Goal: Ask a question

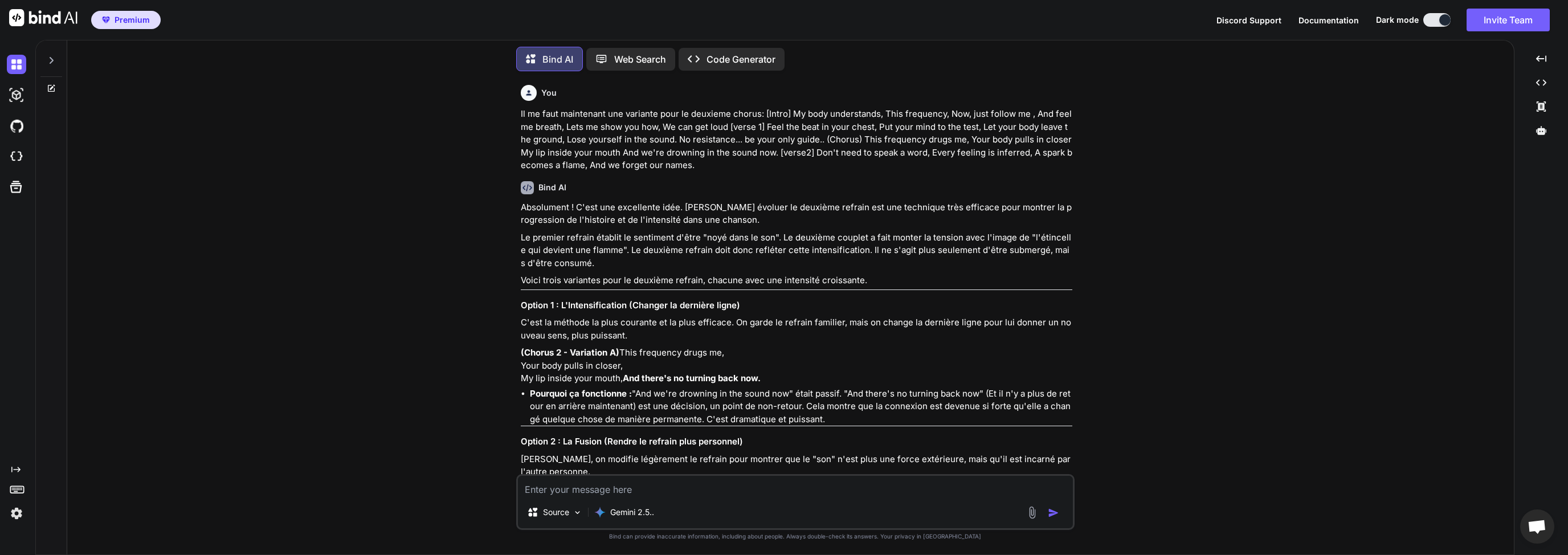
scroll to position [8472, 0]
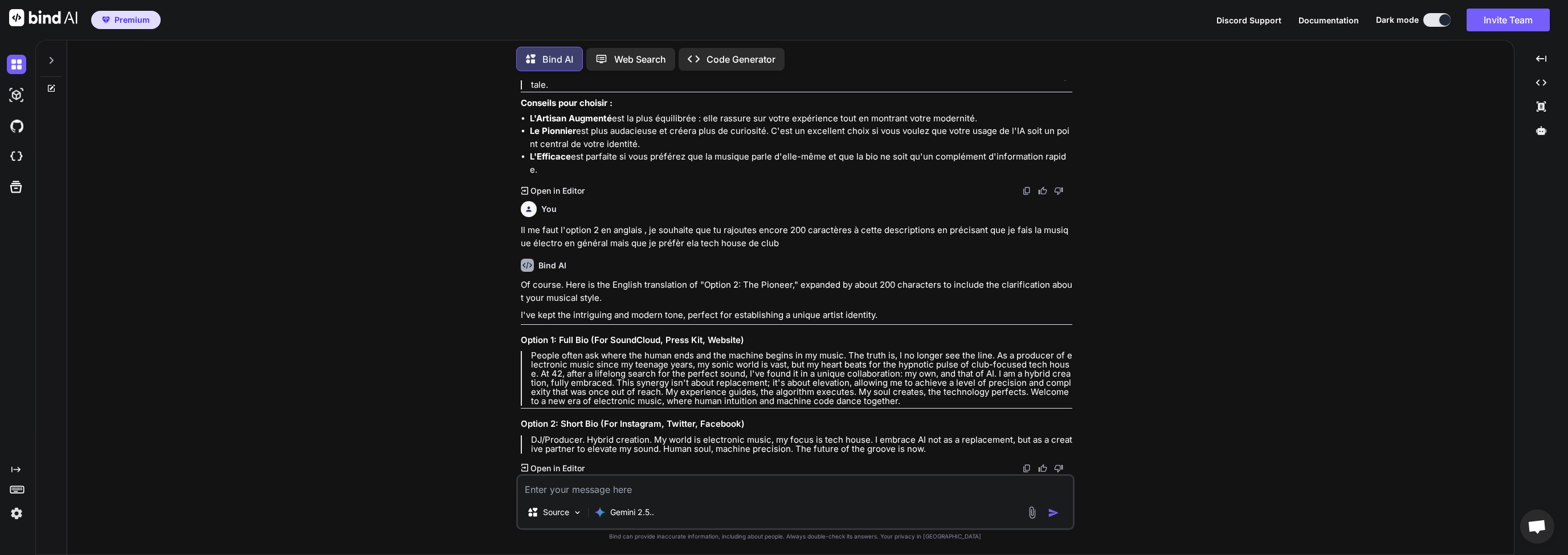
click at [584, 485] on textarea at bounding box center [795, 486] width 555 height 21
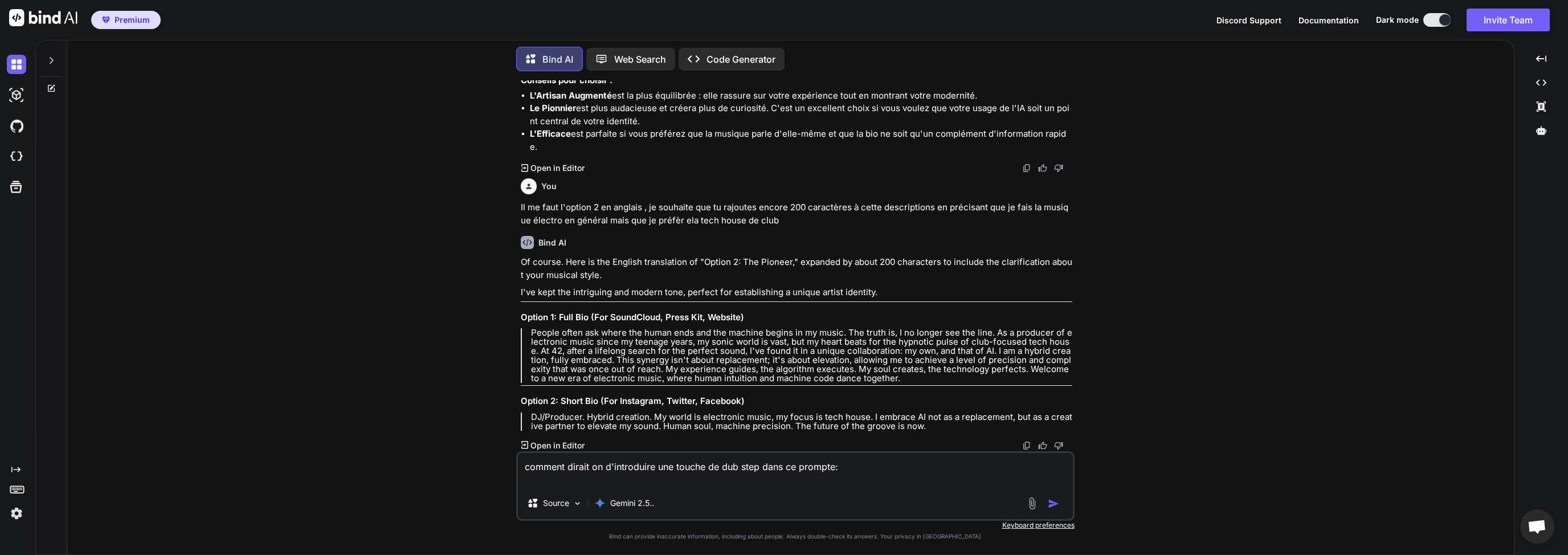
paste textarea "Moderne deep Tek house clean and epured underground . 6:30 minutes of song. Int…"
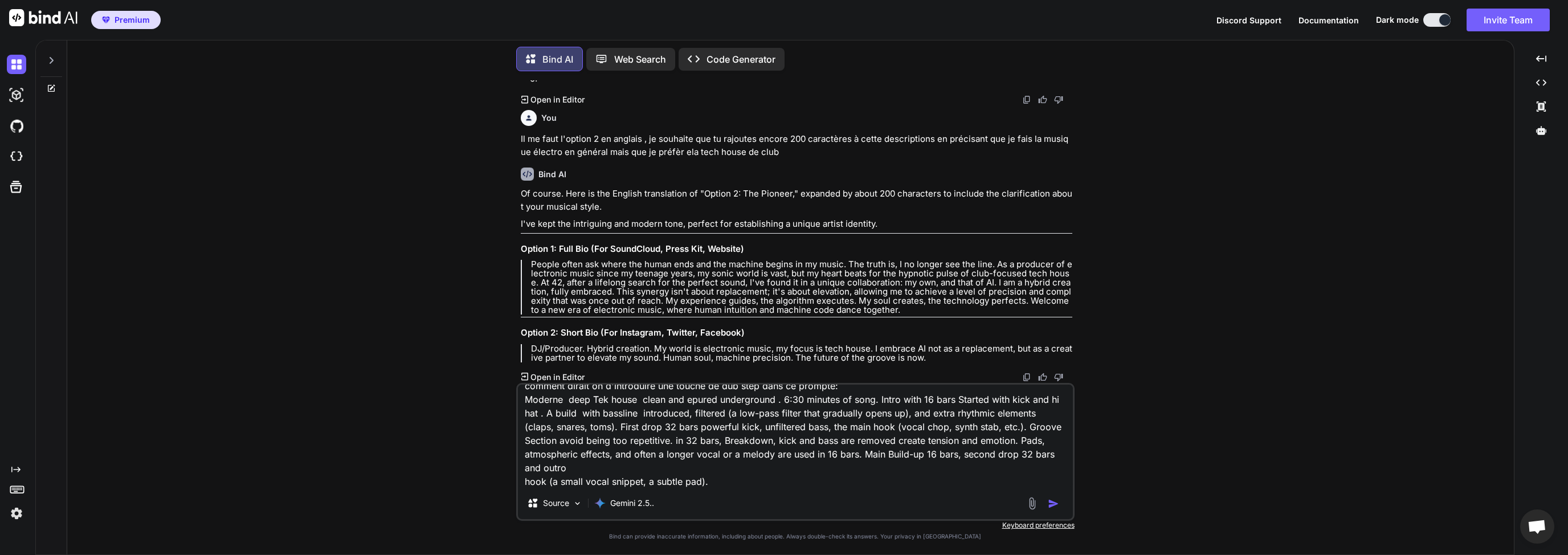
type textarea "comment dirait on d'introduire une touche de dub step dans ce prompte: Moderne …"
click at [1052, 500] on img "button" at bounding box center [1053, 503] width 11 height 11
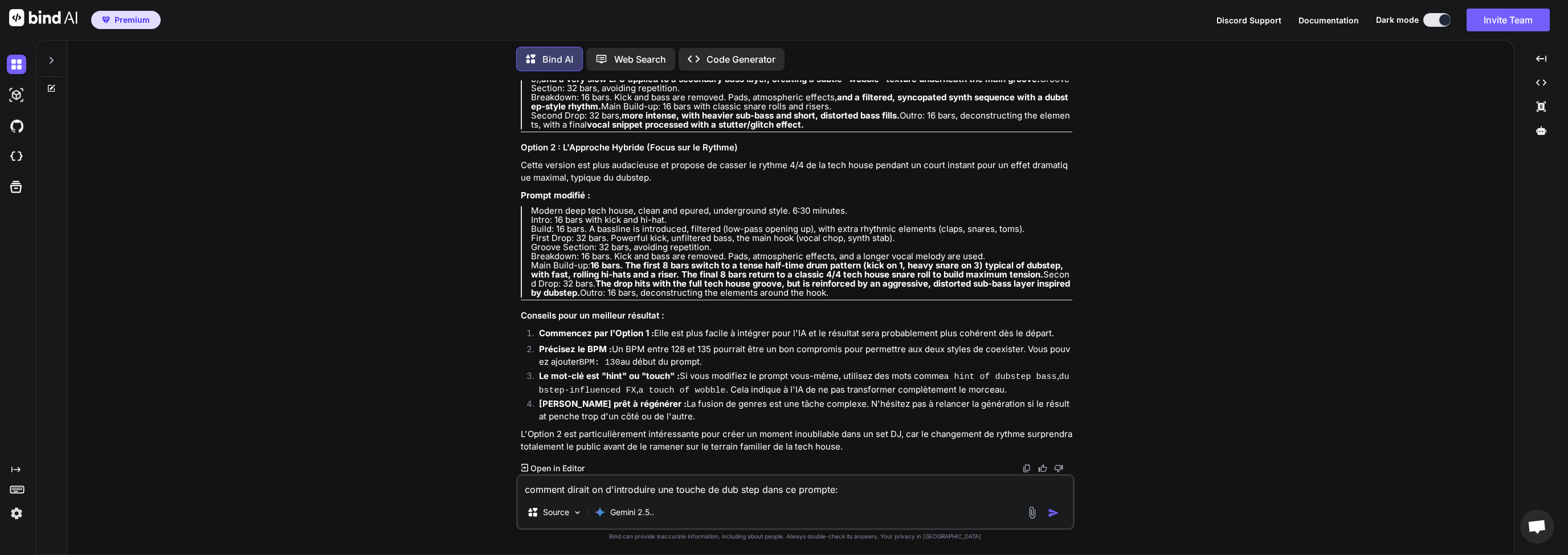
scroll to position [9189, 0]
drag, startPoint x: 530, startPoint y: 203, endPoint x: 556, endPoint y: 223, distance: 32.8
click at [556, 223] on p "Modern deep tech house, clean and epured, underground style. 6:30 minutes. Intr…" at bounding box center [801, 252] width 541 height 91
click at [607, 292] on p "Modern deep tech house, clean and epured, underground style. 6:30 minutes. Intr…" at bounding box center [801, 252] width 541 height 91
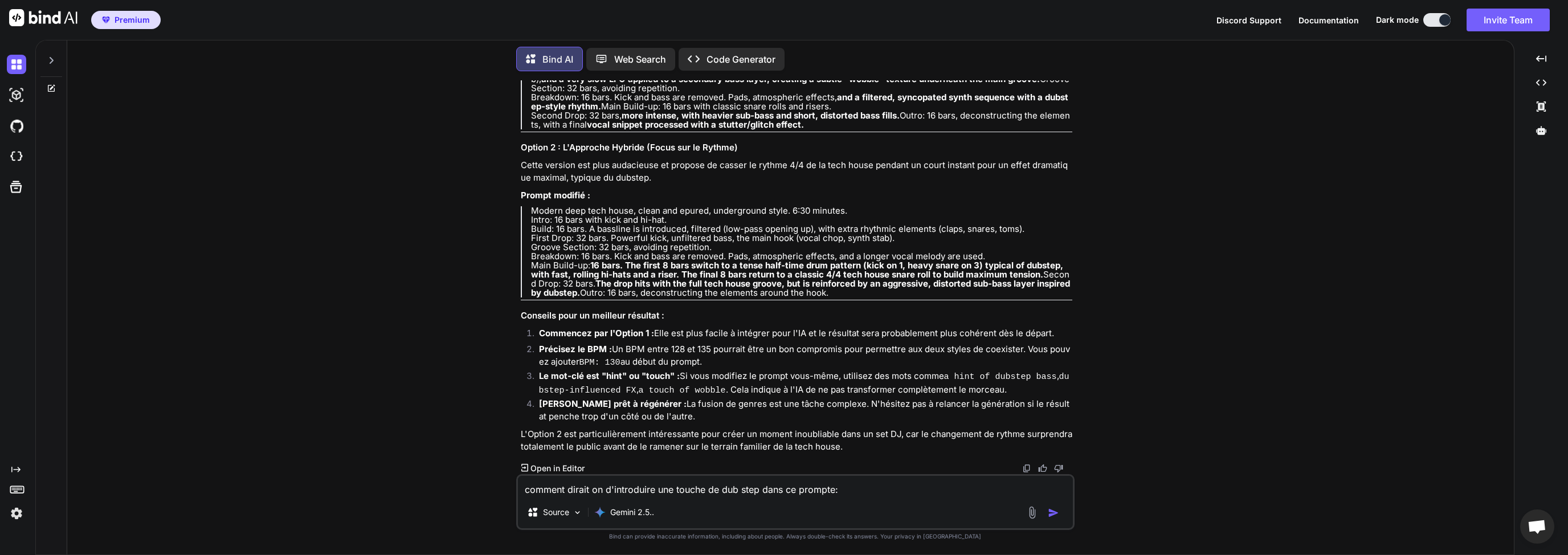
drag, startPoint x: 531, startPoint y: 258, endPoint x: 782, endPoint y: 352, distance: 268.0
click at [782, 297] on p "Modern deep tech house, clean and epured, underground style. 6:30 minutes. Intr…" at bounding box center [801, 252] width 541 height 91
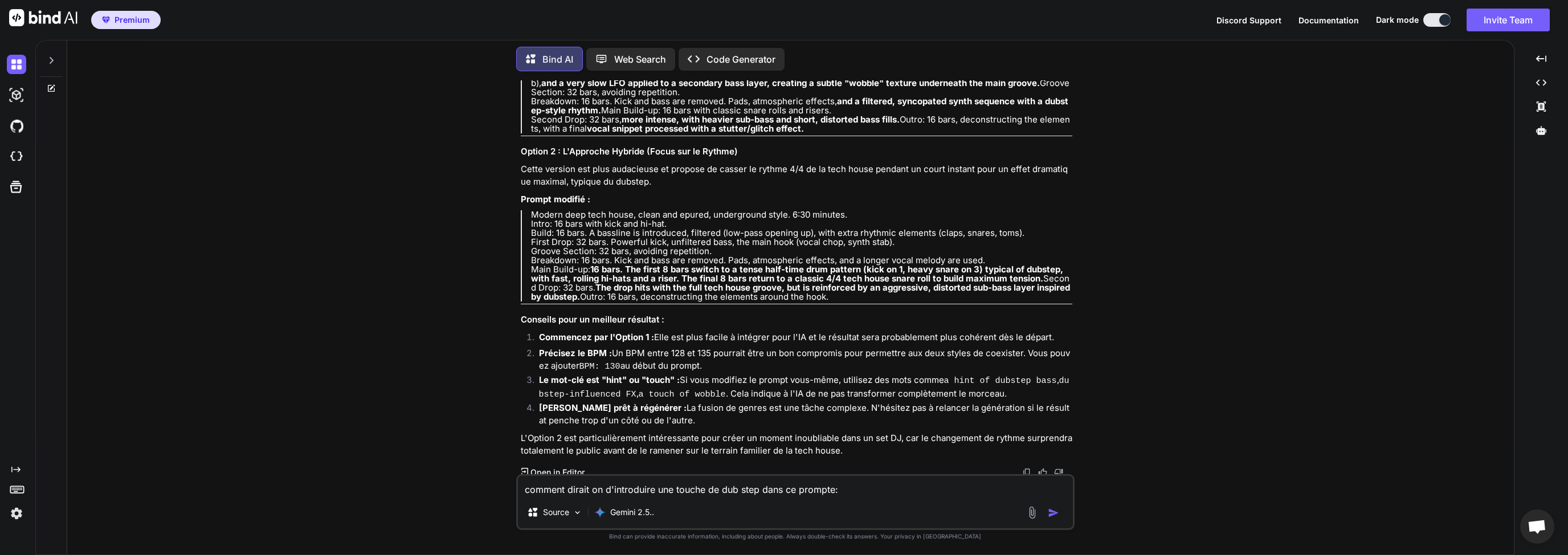
scroll to position [9189, 0]
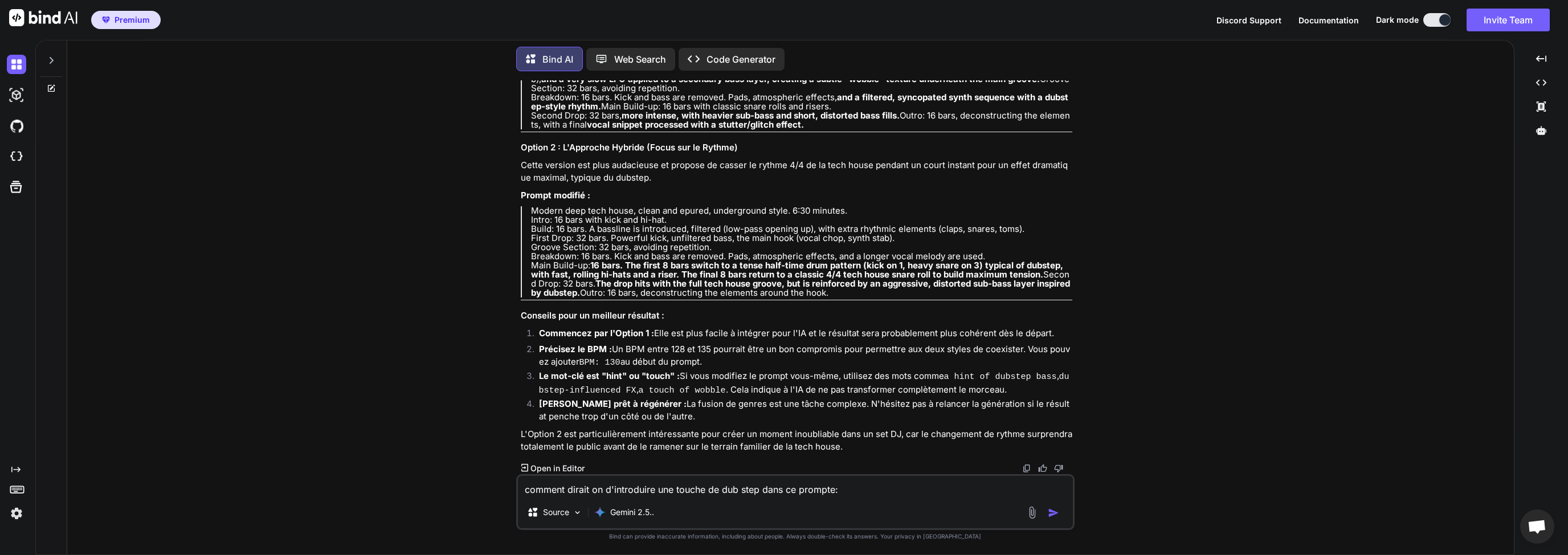
copy p "Modern deep tech house, clean and epured, underground style. 6:30 minutes. Intr…"
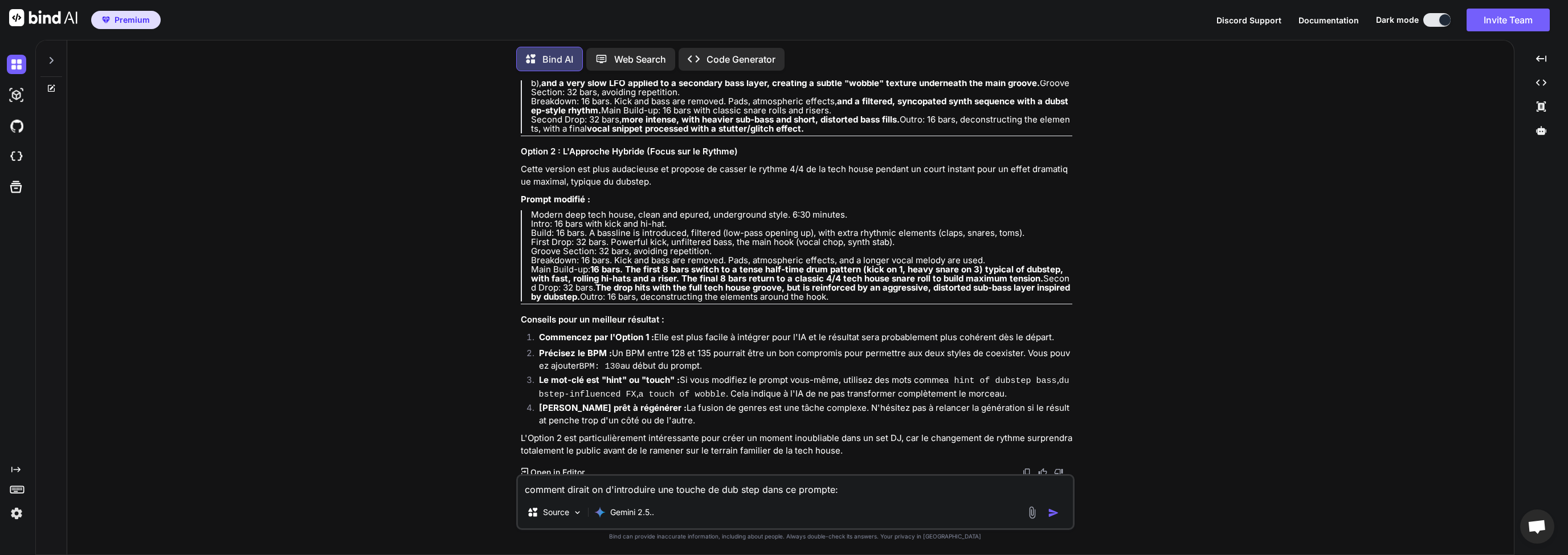
drag, startPoint x: 531, startPoint y: 180, endPoint x: 672, endPoint y: 203, distance: 142.9
click at [672, 133] on p "Modern deep tech house, clean and epured, underground style. 6:30 minutes. Intr…" at bounding box center [801, 88] width 541 height 91
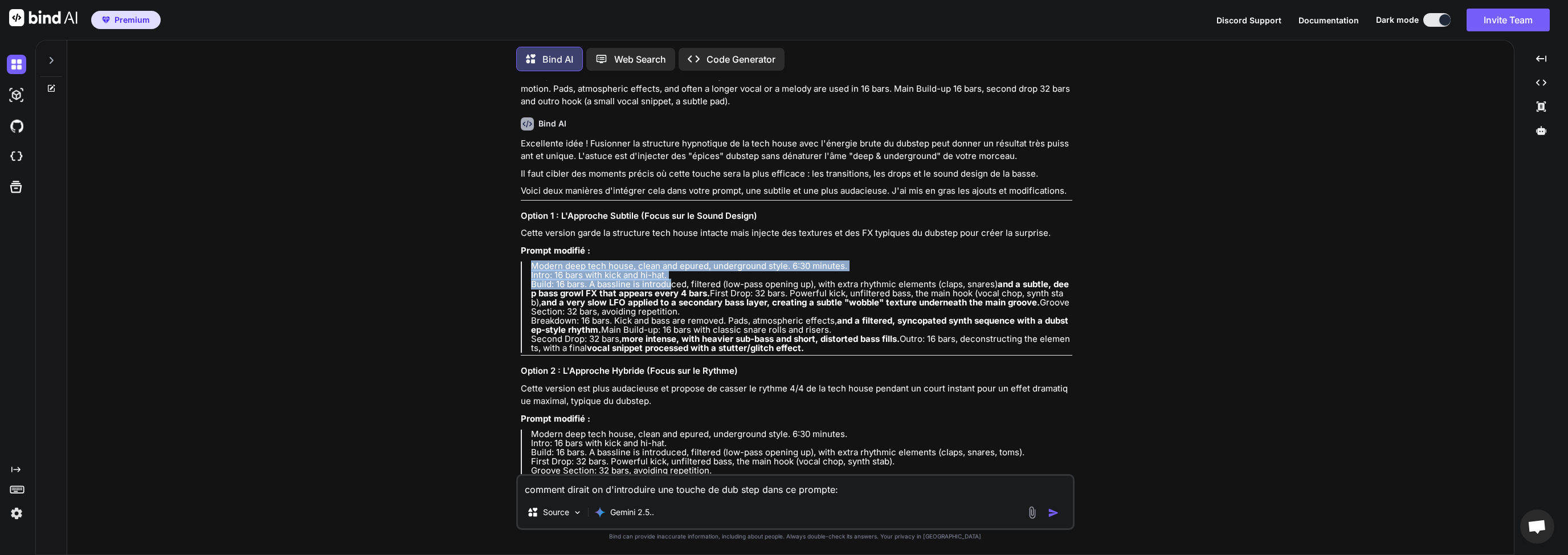
scroll to position [8806, 0]
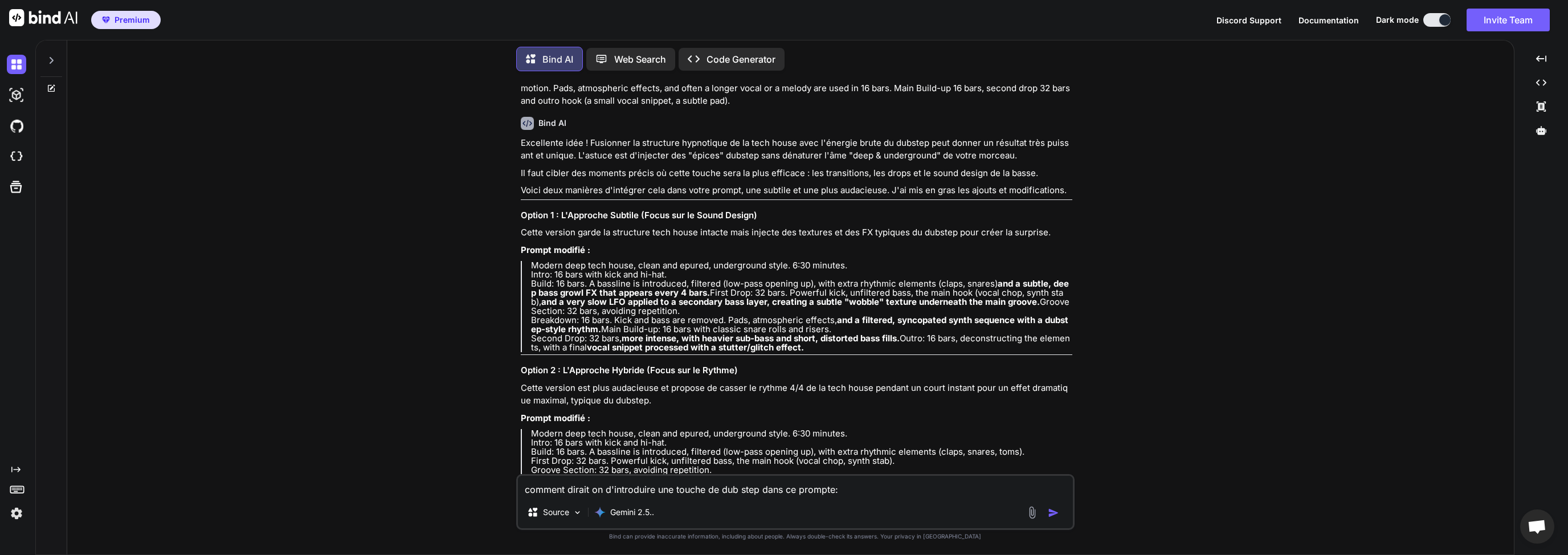
drag, startPoint x: 780, startPoint y: 185, endPoint x: 805, endPoint y: 185, distance: 25.0
click at [798, 108] on p "comment dirait on d'introduire une touche de dub step dans ce prompte: Moderne …" at bounding box center [796, 69] width 551 height 77
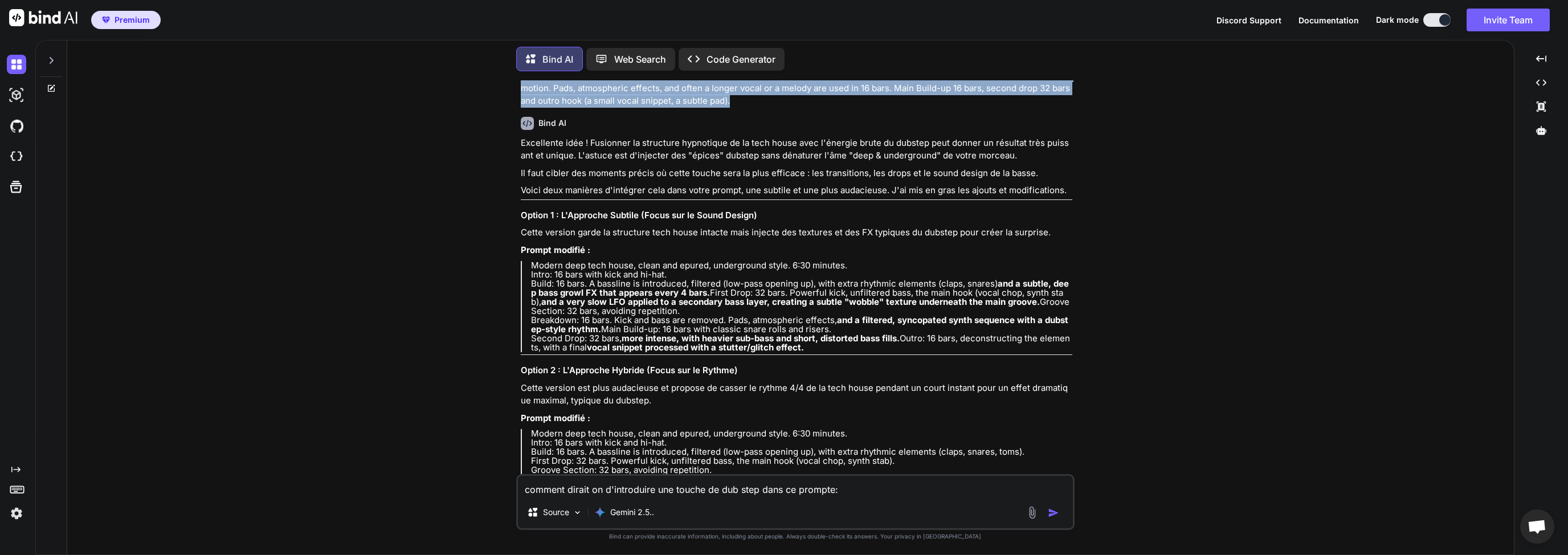
drag, startPoint x: 817, startPoint y: 173, endPoint x: 739, endPoint y: 238, distance: 101.5
click at [739, 108] on p "comment dirait on d'introduire une touche de dub step dans ce prompte: Moderne …" at bounding box center [796, 69] width 551 height 77
copy p "Moderne deep Tek house clean and epured underground . 6:30 minutes of song. Int…"
